Goal: Information Seeking & Learning: Compare options

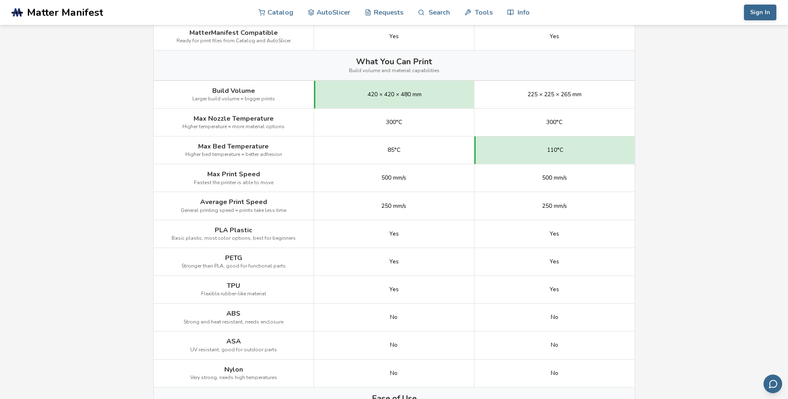
scroll to position [374, 0]
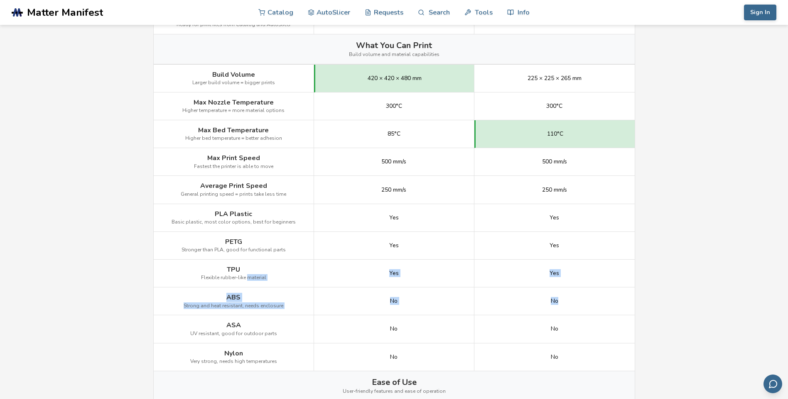
drag, startPoint x: 576, startPoint y: 306, endPoint x: 247, endPoint y: 286, distance: 329.8
click at [0, 0] on div "Image Details View Elegoo Neptune 4 Max Details View Elegoo Neptune 4 Pro Detai…" at bounding box center [0, 0] width 0 height 0
drag, startPoint x: 247, startPoint y: 286, endPoint x: 282, endPoint y: 294, distance: 36.5
click at [282, 294] on div "ABS Strong and heat resistant, needs enclosure" at bounding box center [234, 302] width 160 height 28
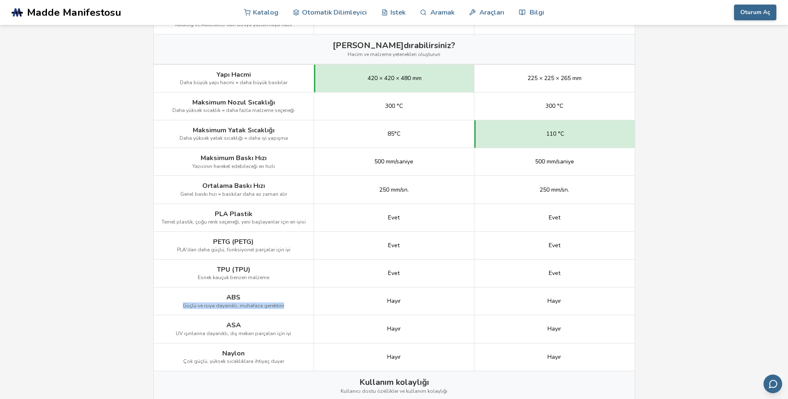
drag, startPoint x: 291, startPoint y: 308, endPoint x: 177, endPoint y: 306, distance: 114.2
click at [177, 306] on div "ABS Güçlü ve ısıya dayanıklı, muhafaza gerektirir" at bounding box center [234, 302] width 160 height 28
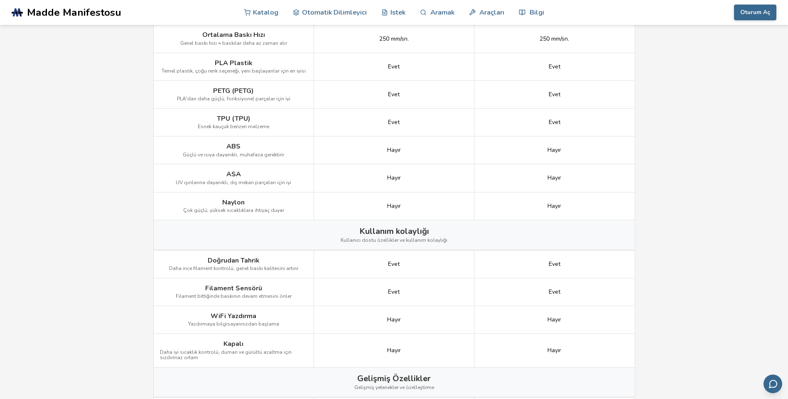
scroll to position [540, 0]
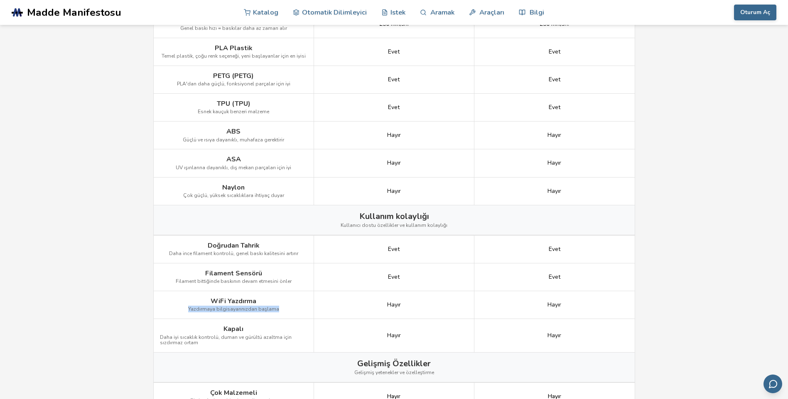
drag, startPoint x: 180, startPoint y: 305, endPoint x: 274, endPoint y: 299, distance: 94.5
click at [274, 299] on div "WiFi Yazdırma Yazdırmaya bilgisayarınızdan başlama" at bounding box center [234, 305] width 160 height 28
click at [275, 297] on div "WiFi Yazdırma Yazdırmaya bilgisayarınızdan başlama" at bounding box center [234, 305] width 160 height 28
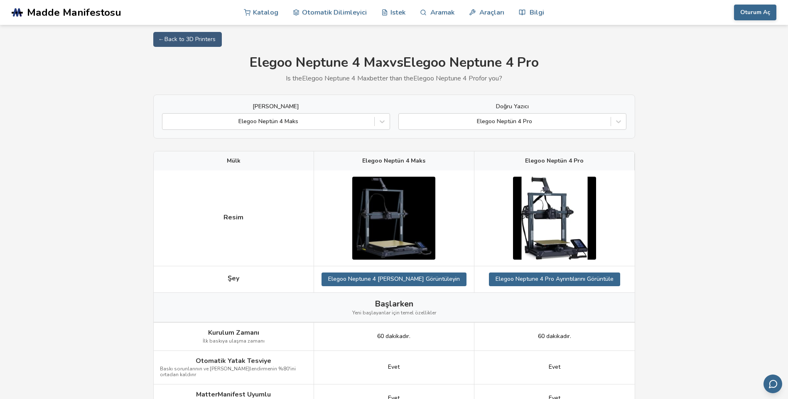
scroll to position [0, 0]
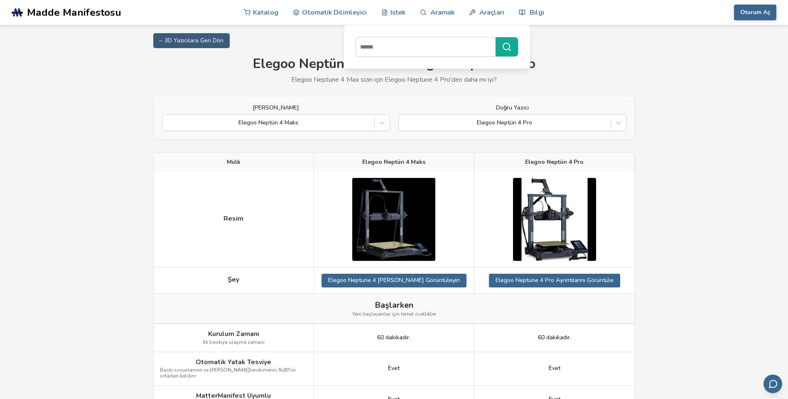
click at [316, 235] on div at bounding box center [394, 220] width 160 height 96
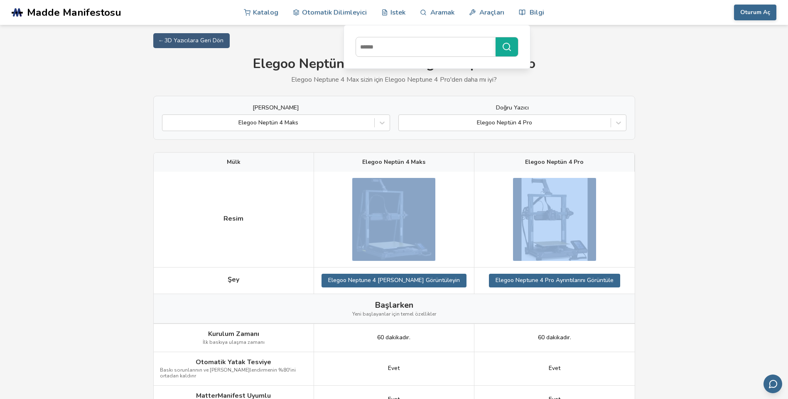
drag, startPoint x: 257, startPoint y: 177, endPoint x: 777, endPoint y: 209, distance: 521.2
drag, startPoint x: 777, startPoint y: 209, endPoint x: 725, endPoint y: 208, distance: 52.3
drag, startPoint x: 624, startPoint y: 194, endPoint x: 255, endPoint y: 207, distance: 369.3
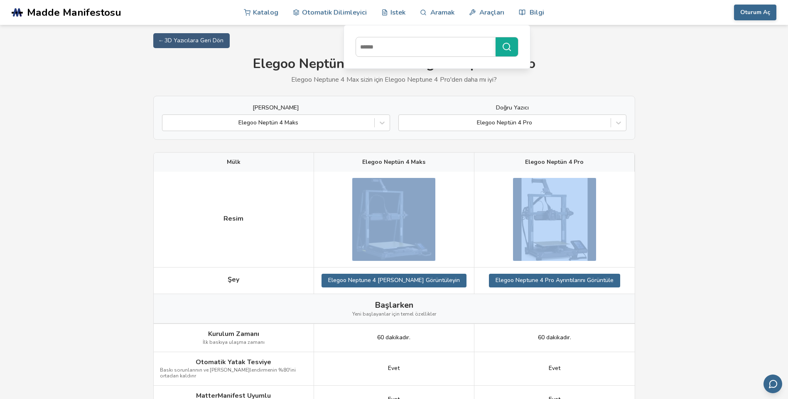
click at [0, 0] on div "Resim" at bounding box center [0, 0] width 0 height 0
drag, startPoint x: 255, startPoint y: 207, endPoint x: 249, endPoint y: 200, distance: 8.8
click at [249, 200] on div "Resim" at bounding box center [234, 220] width 160 height 96
drag, startPoint x: 259, startPoint y: 211, endPoint x: 789, endPoint y: 286, distance: 535.5
click at [787, 286] on html ".cls-1, .cls-2, .cls-3 { stroke-width: 0px; } .cls-2 { fill: #1d1e56; } .cls-3 …" at bounding box center [394, 199] width 788 height 399
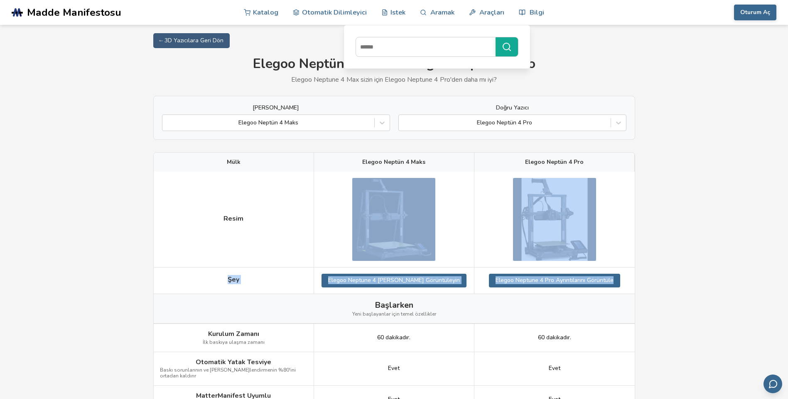
drag, startPoint x: 789, startPoint y: 286, endPoint x: 733, endPoint y: 210, distance: 94.1
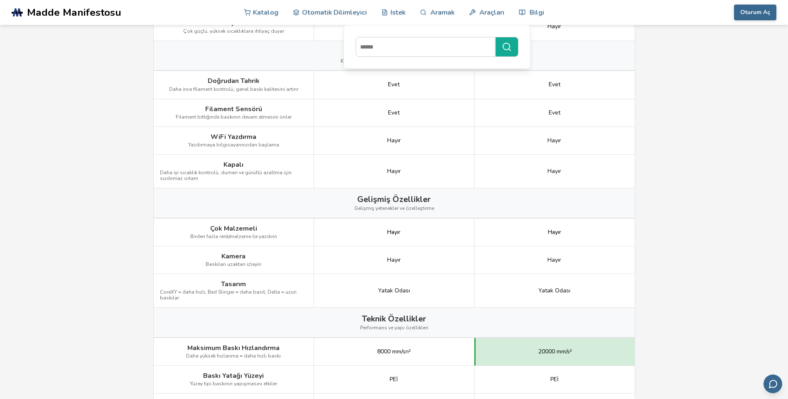
scroll to position [747, 0]
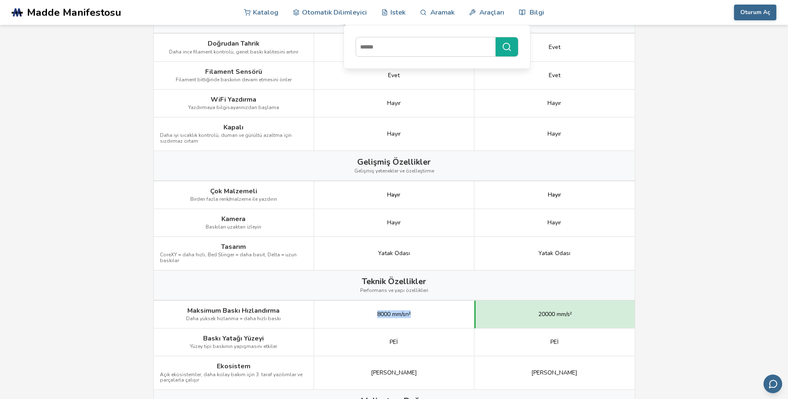
drag, startPoint x: 417, startPoint y: 313, endPoint x: 331, endPoint y: 309, distance: 86.0
click at [331, 309] on div "8000 mm/sn²" at bounding box center [394, 315] width 160 height 28
drag, startPoint x: 331, startPoint y: 309, endPoint x: 340, endPoint y: 313, distance: 10.0
click at [340, 313] on div "8000 mm/sn²" at bounding box center [394, 315] width 160 height 28
drag, startPoint x: 354, startPoint y: 312, endPoint x: 425, endPoint y: 313, distance: 70.6
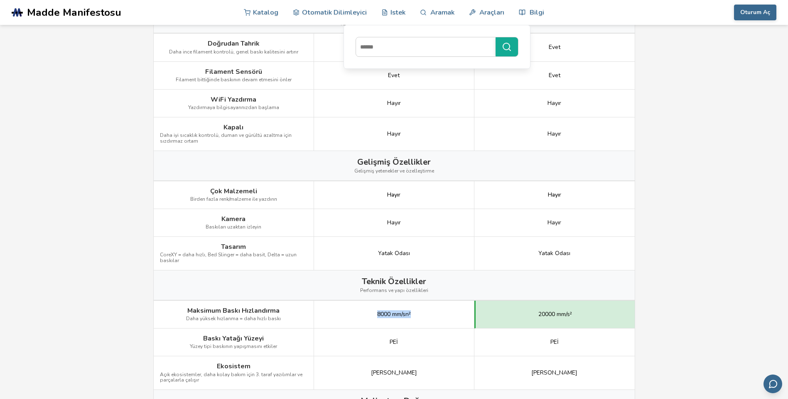
click at [425, 313] on div "8000 mm/sn²" at bounding box center [394, 315] width 160 height 28
click at [426, 313] on div "8000 mm/sn²" at bounding box center [394, 315] width 160 height 28
click at [430, 311] on div "8000 mm/sn²" at bounding box center [394, 315] width 160 height 28
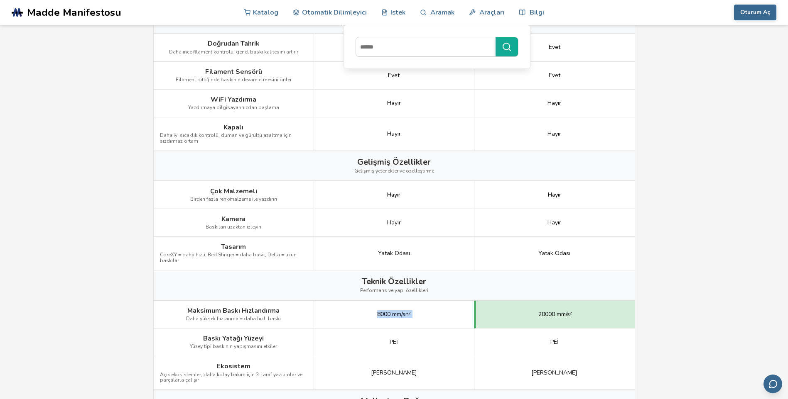
click at [431, 311] on div "8000 mm/sn²" at bounding box center [394, 315] width 160 height 28
click at [430, 312] on div "8000 mm/sn²" at bounding box center [394, 315] width 160 height 28
